Goal: Task Accomplishment & Management: Use online tool/utility

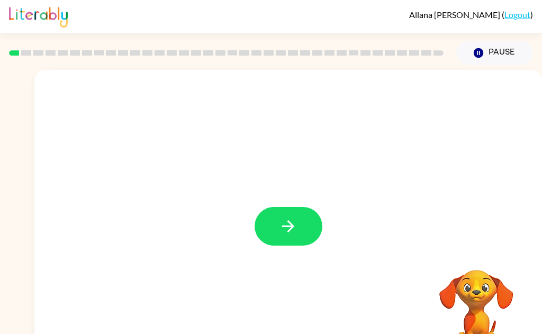
click at [288, 227] on icon "button" at bounding box center [288, 226] width 19 height 19
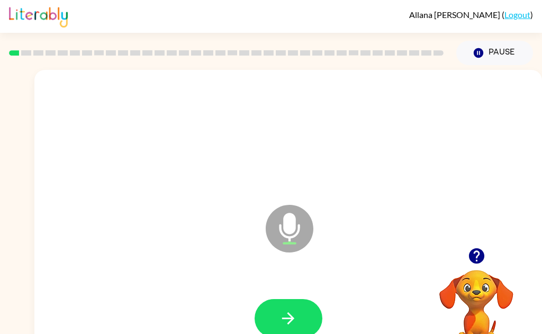
click at [275, 324] on button "button" at bounding box center [288, 318] width 68 height 39
click at [288, 327] on button "button" at bounding box center [288, 318] width 68 height 39
click at [268, 324] on button "button" at bounding box center [288, 318] width 68 height 39
click at [280, 315] on icon "button" at bounding box center [288, 318] width 19 height 19
click at [278, 326] on button "button" at bounding box center [288, 318] width 68 height 39
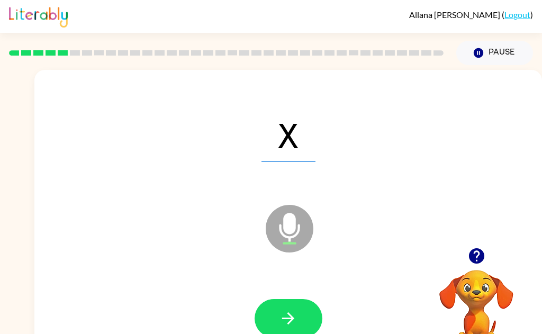
click at [269, 326] on button "button" at bounding box center [288, 318] width 68 height 39
click at [273, 327] on button "button" at bounding box center [288, 318] width 68 height 39
click at [271, 327] on button "button" at bounding box center [288, 318] width 68 height 39
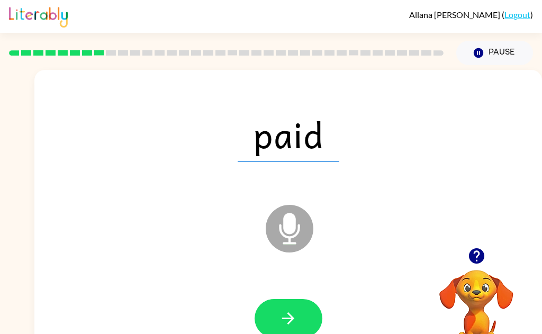
click at [268, 327] on button "button" at bounding box center [288, 318] width 68 height 39
click at [272, 326] on button "button" at bounding box center [288, 318] width 68 height 39
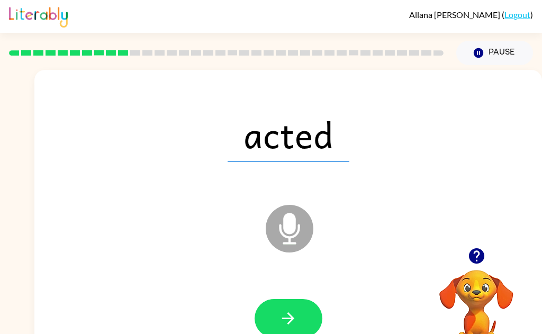
click at [284, 326] on icon "button" at bounding box center [288, 318] width 19 height 19
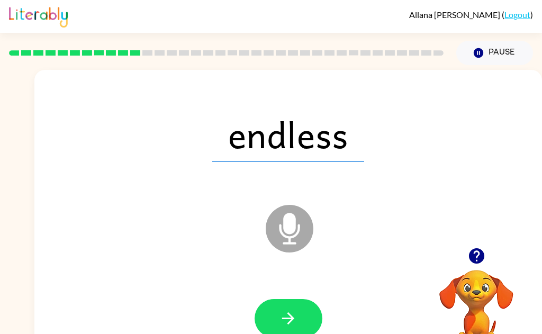
click at [281, 333] on button "button" at bounding box center [288, 318] width 68 height 39
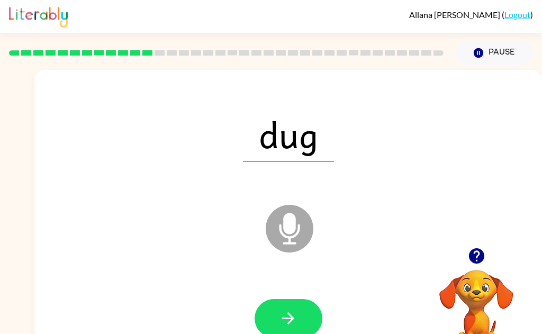
click at [282, 322] on icon "button" at bounding box center [288, 318] width 19 height 19
click at [281, 319] on icon "button" at bounding box center [288, 318] width 19 height 19
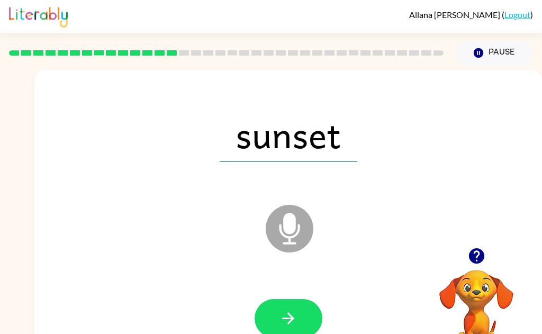
click at [282, 325] on icon "button" at bounding box center [288, 318] width 19 height 19
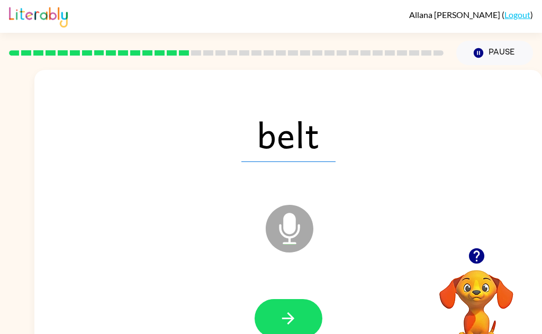
click at [284, 322] on icon "button" at bounding box center [288, 318] width 19 height 19
click at [288, 323] on icon "button" at bounding box center [288, 318] width 12 height 12
click at [275, 323] on button "button" at bounding box center [288, 318] width 68 height 39
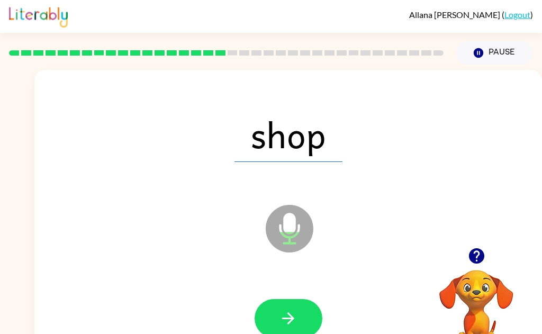
click at [285, 325] on icon "button" at bounding box center [288, 318] width 19 height 19
click at [277, 322] on button "button" at bounding box center [288, 318] width 68 height 39
click at [276, 327] on button "button" at bounding box center [288, 318] width 68 height 39
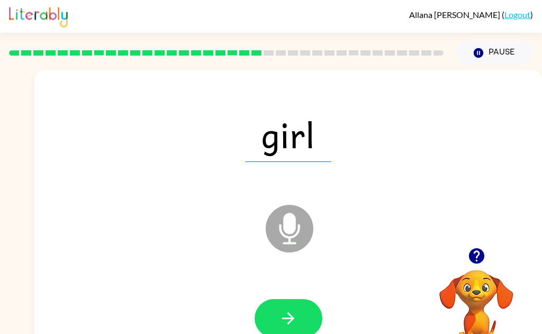
click at [276, 327] on button "button" at bounding box center [288, 318] width 68 height 39
click at [282, 325] on icon "button" at bounding box center [288, 318] width 19 height 19
click at [276, 329] on button "button" at bounding box center [288, 318] width 68 height 39
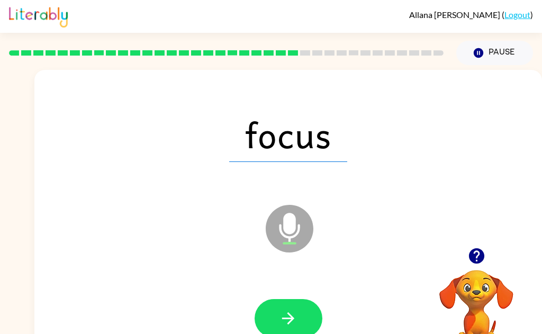
click at [273, 321] on button "button" at bounding box center [288, 318] width 68 height 39
click at [272, 329] on button "button" at bounding box center [288, 318] width 68 height 39
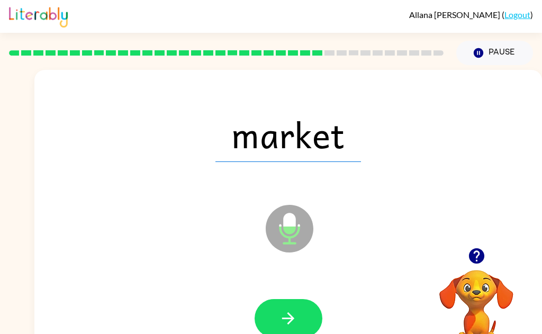
click at [287, 320] on icon "button" at bounding box center [288, 318] width 19 height 19
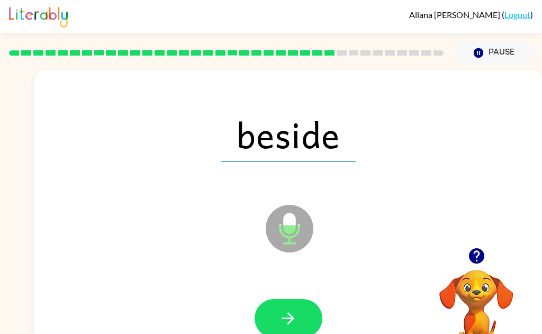
click at [285, 324] on icon "button" at bounding box center [288, 318] width 19 height 19
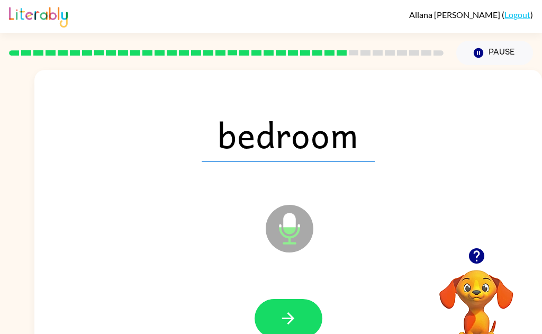
click at [280, 330] on button "button" at bounding box center [288, 318] width 68 height 39
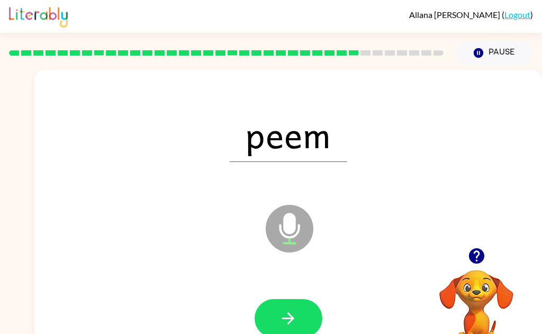
click at [286, 320] on icon "button" at bounding box center [288, 318] width 19 height 19
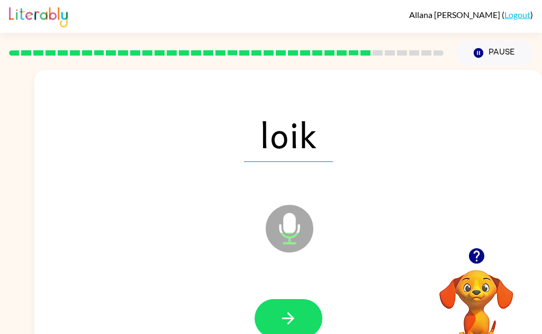
click at [276, 323] on button "button" at bounding box center [288, 318] width 68 height 39
click at [276, 329] on button "button" at bounding box center [288, 318] width 68 height 39
click at [280, 319] on icon "button" at bounding box center [288, 318] width 19 height 19
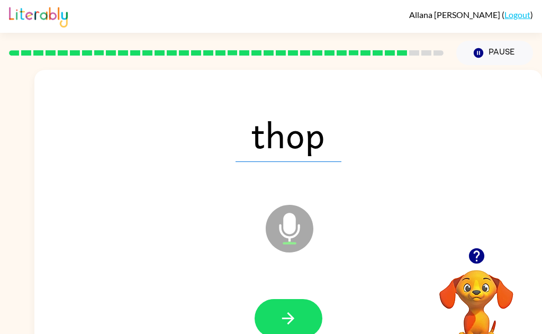
click at [277, 316] on button "button" at bounding box center [288, 318] width 68 height 39
click at [279, 309] on icon "button" at bounding box center [288, 318] width 19 height 19
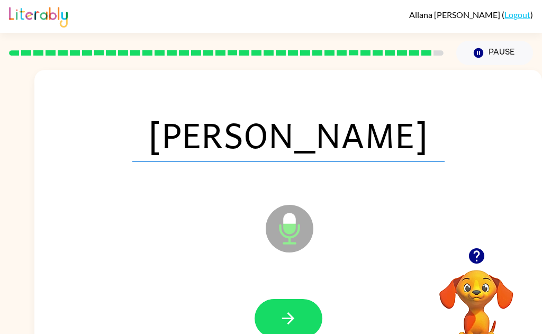
click at [283, 315] on icon "button" at bounding box center [288, 318] width 19 height 19
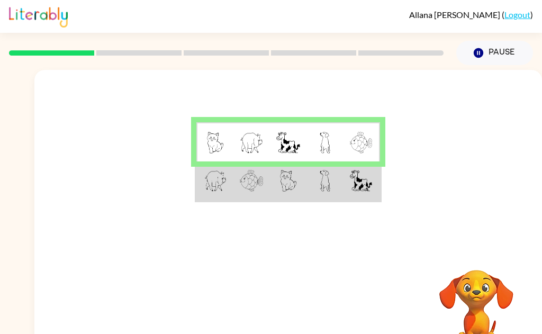
click at [296, 190] on img at bounding box center [288, 181] width 16 height 22
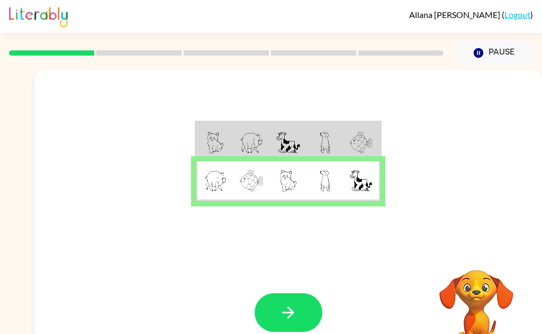
click at [297, 320] on button "button" at bounding box center [288, 312] width 68 height 39
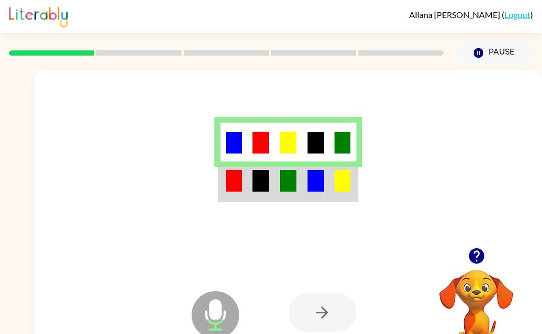
click at [249, 194] on td at bounding box center [261, 181] width 28 height 40
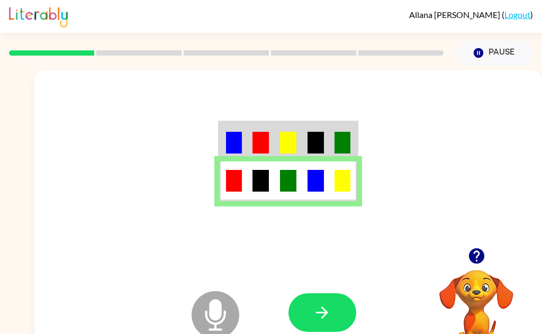
click at [313, 326] on button "button" at bounding box center [322, 312] width 68 height 39
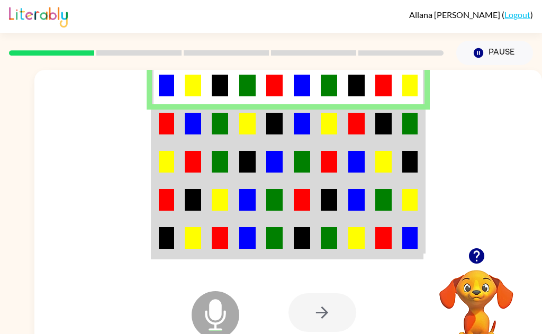
click at [194, 133] on img at bounding box center [193, 124] width 16 height 22
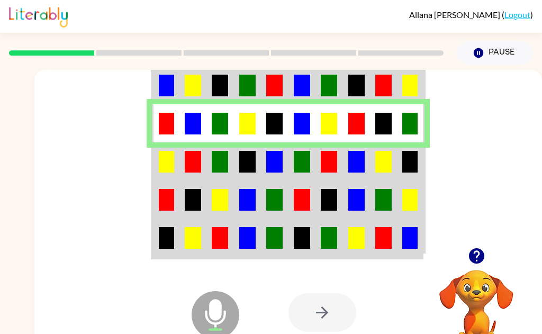
click at [208, 167] on td at bounding box center [219, 161] width 27 height 38
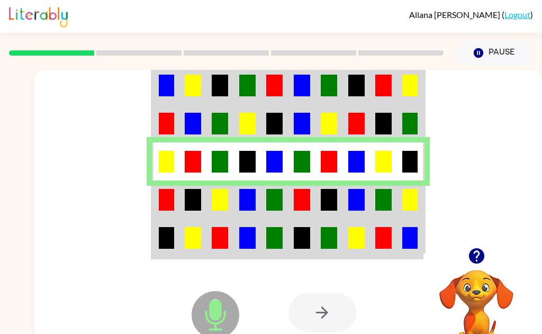
click at [203, 200] on td at bounding box center [192, 199] width 27 height 38
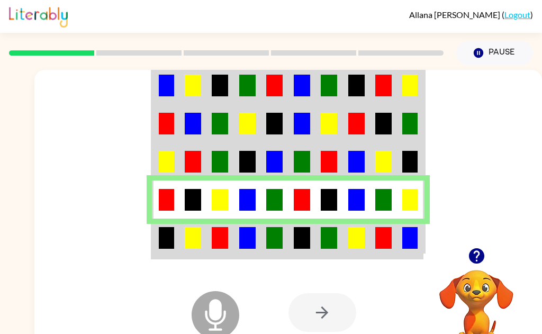
click at [194, 250] on td at bounding box center [192, 238] width 27 height 40
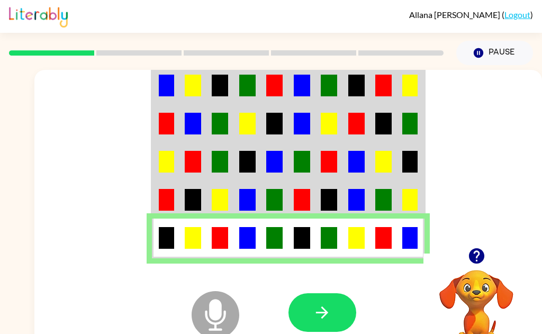
click at [323, 316] on icon "button" at bounding box center [322, 312] width 12 height 12
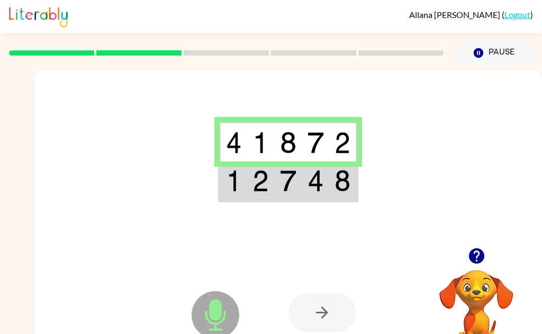
click at [255, 186] on img at bounding box center [260, 181] width 16 height 22
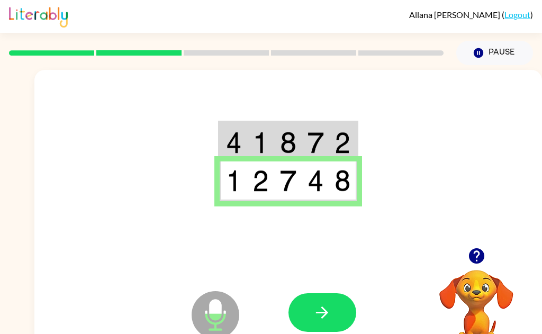
click at [315, 327] on button "button" at bounding box center [322, 312] width 68 height 39
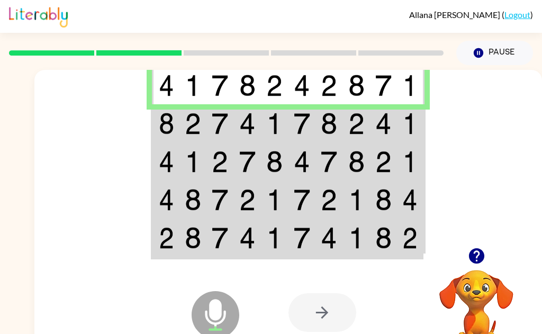
click at [173, 127] on img at bounding box center [166, 124] width 15 height 22
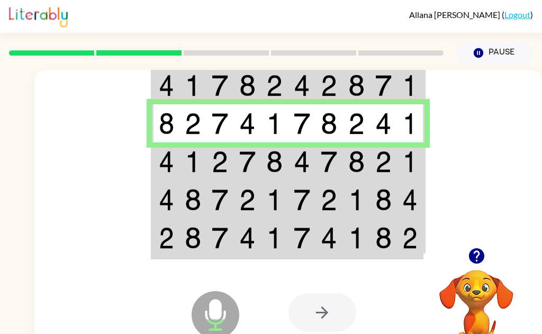
click at [189, 167] on img at bounding box center [193, 162] width 16 height 22
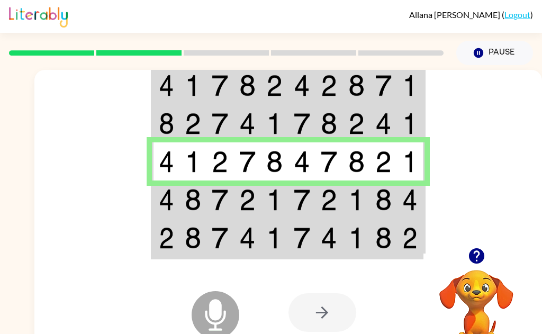
click at [182, 207] on td at bounding box center [192, 199] width 27 height 38
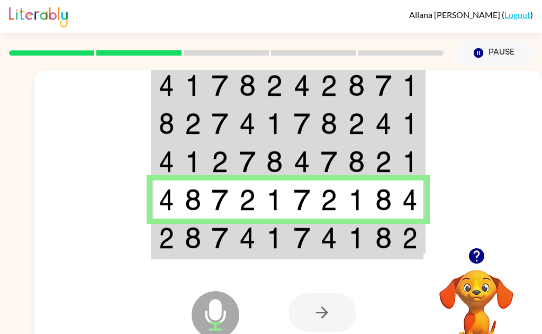
click at [191, 247] on img at bounding box center [193, 238] width 16 height 22
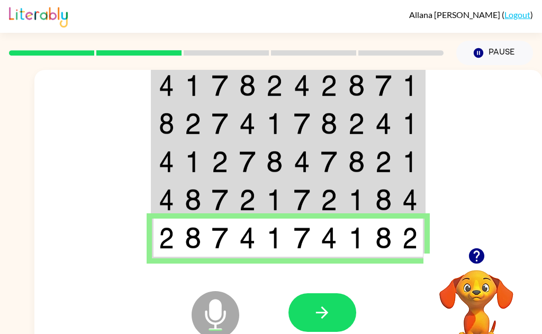
click at [323, 317] on icon "button" at bounding box center [322, 312] width 19 height 19
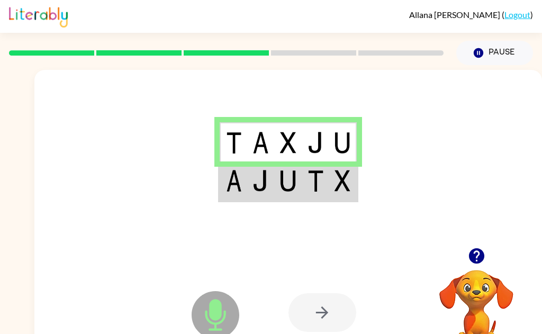
click at [264, 194] on td at bounding box center [261, 181] width 28 height 40
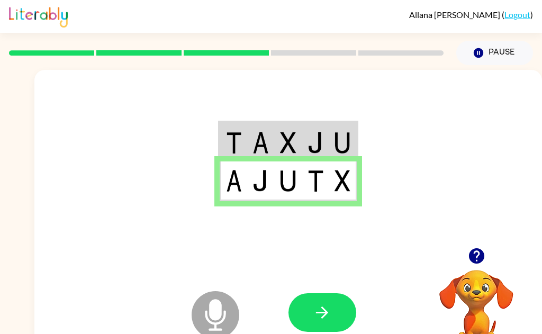
click at [322, 324] on button "button" at bounding box center [322, 312] width 68 height 39
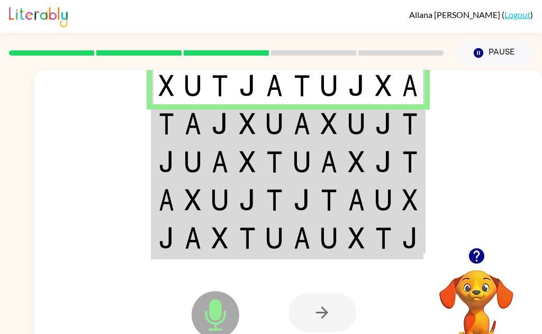
click at [187, 127] on img at bounding box center [193, 124] width 16 height 22
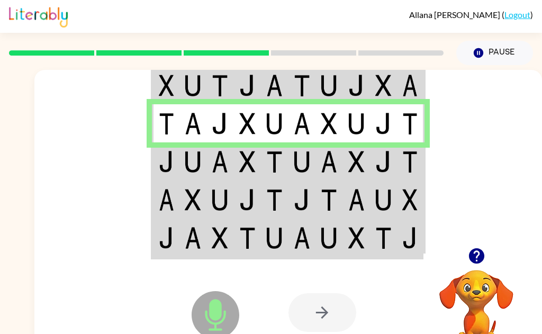
click at [268, 186] on td at bounding box center [274, 199] width 27 height 38
click at [244, 165] on img at bounding box center [247, 162] width 16 height 22
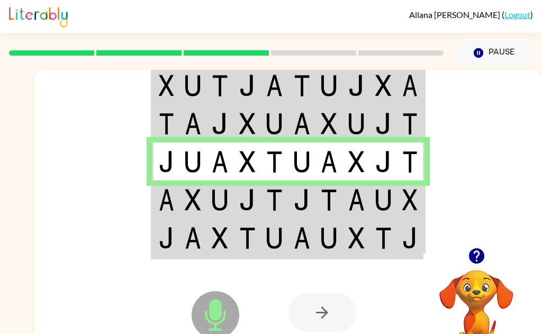
click at [227, 202] on img at bounding box center [220, 200] width 16 height 22
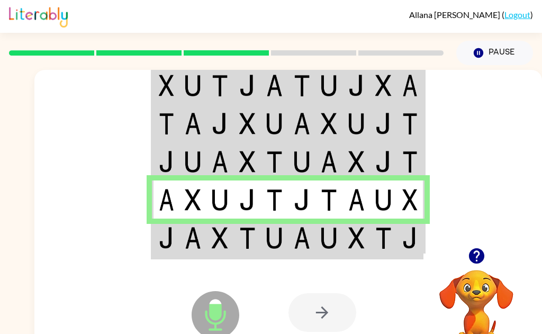
click at [196, 250] on td at bounding box center [192, 238] width 27 height 40
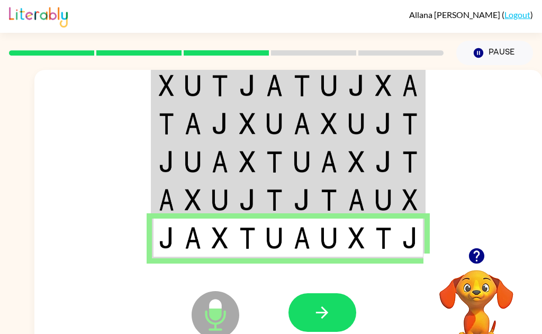
click at [317, 321] on icon "button" at bounding box center [322, 312] width 19 height 19
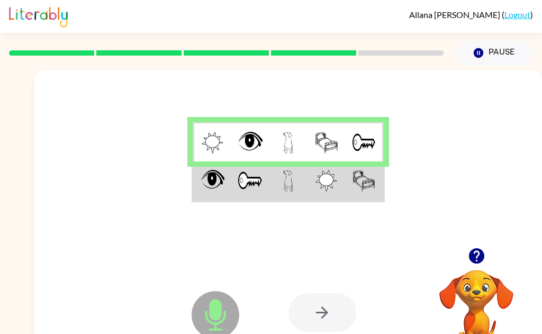
click at [249, 187] on img at bounding box center [250, 181] width 25 height 22
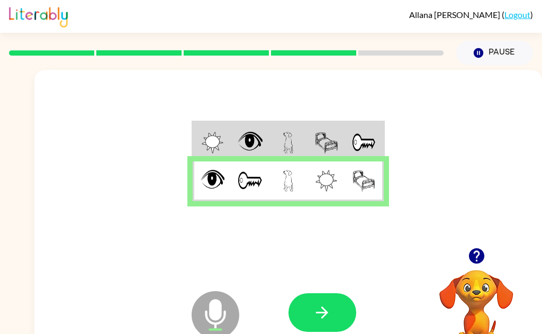
click at [322, 327] on button "button" at bounding box center [322, 312] width 68 height 39
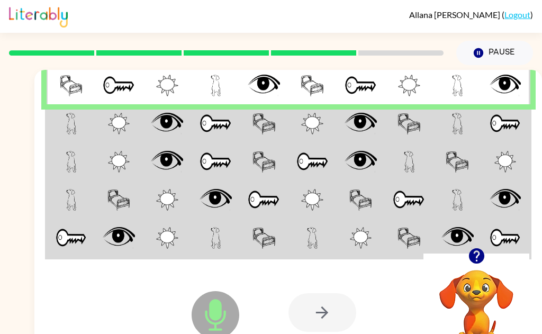
click at [112, 125] on img at bounding box center [119, 124] width 22 height 22
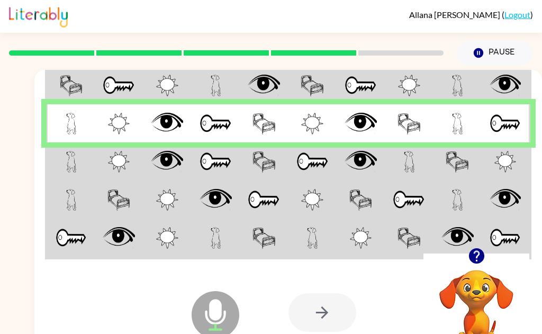
click at [72, 166] on img at bounding box center [71, 162] width 11 height 22
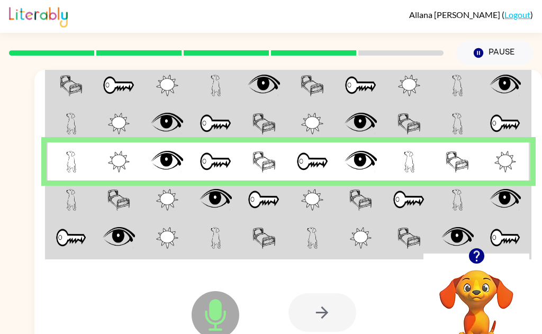
click at [126, 200] on img at bounding box center [118, 200] width 23 height 22
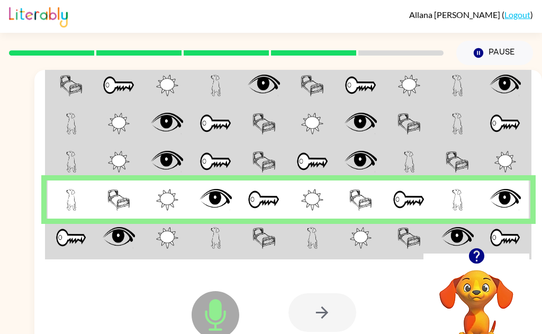
click at [103, 247] on img at bounding box center [119, 238] width 32 height 22
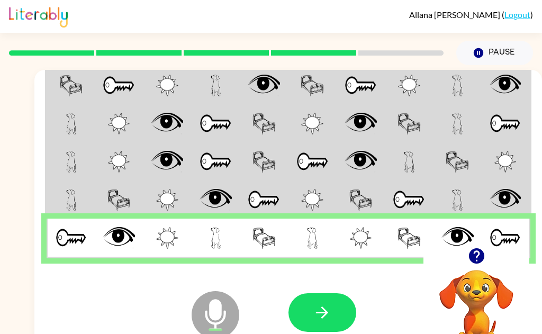
click at [328, 320] on icon "button" at bounding box center [322, 312] width 19 height 19
